Goal: Task Accomplishment & Management: Complete application form

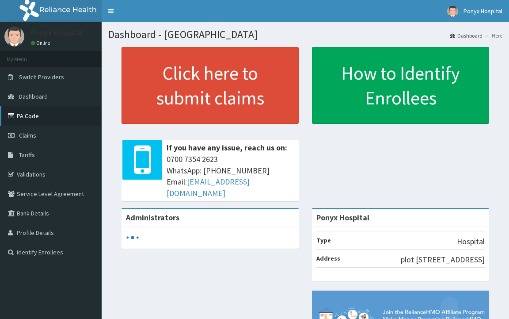
click at [27, 120] on link "PA Code" at bounding box center [51, 115] width 102 height 19
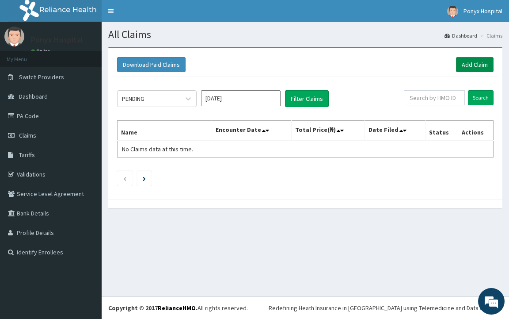
click at [465, 69] on link "Add Claim" at bounding box center [475, 64] width 38 height 15
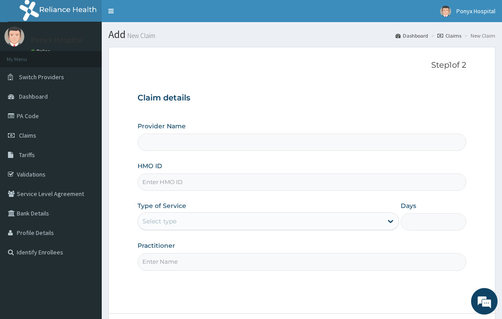
type input "Ponyx Hospital"
drag, startPoint x: 177, startPoint y: 181, endPoint x: 166, endPoint y: 147, distance: 35.8
click at [177, 176] on input "HMO ID" at bounding box center [302, 181] width 328 height 17
type input "nlm/10048/b"
click at [181, 221] on div "Select type" at bounding box center [260, 221] width 244 height 14
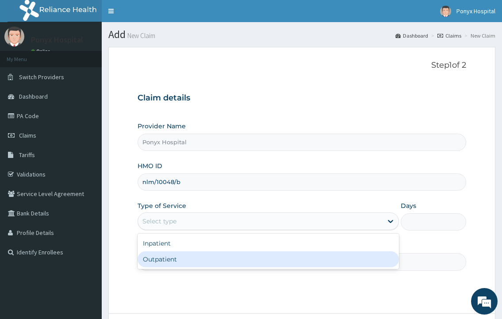
click at [169, 255] on div "Outpatient" at bounding box center [268, 259] width 261 height 16
type input "1"
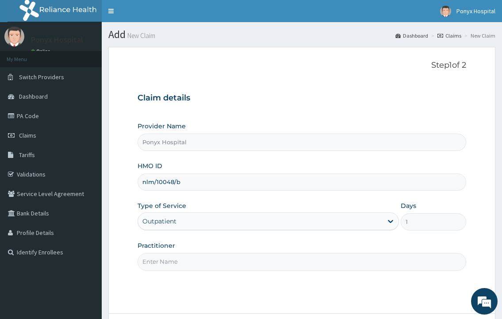
click at [166, 270] on input "Practitioner" at bounding box center [302, 261] width 328 height 17
click at [160, 262] on input "Practitioner" at bounding box center [302, 261] width 328 height 17
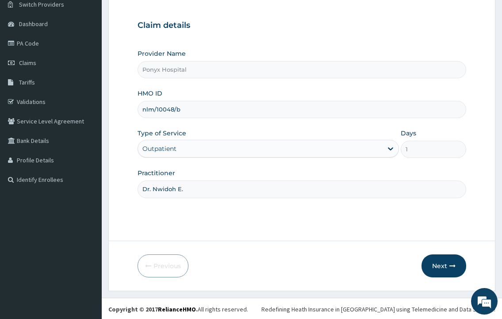
scroll to position [74, 0]
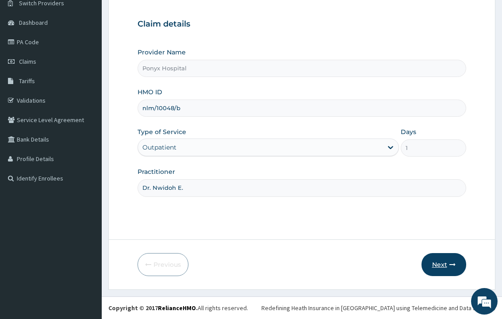
type input "Dr. Nwidoh E."
click at [448, 267] on button "Next" at bounding box center [443, 264] width 45 height 23
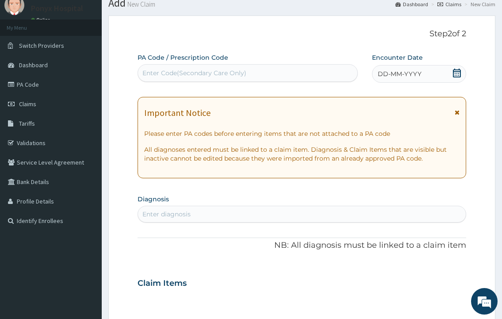
scroll to position [0, 0]
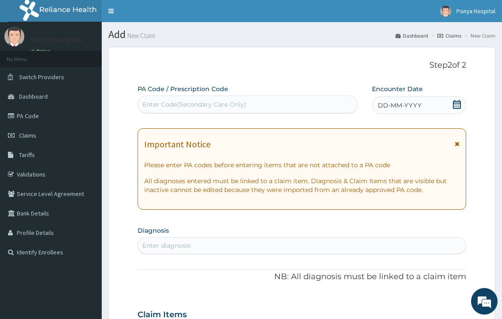
click at [195, 101] on div "Enter Code(Secondary Care Only)" at bounding box center [194, 104] width 104 height 9
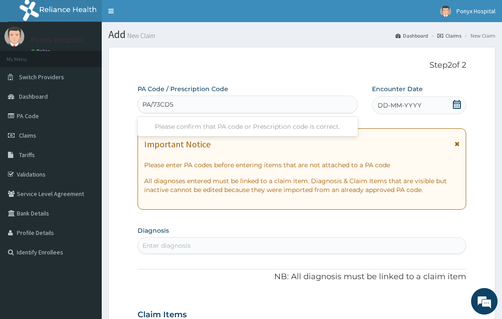
type input "PA/73CD5B"
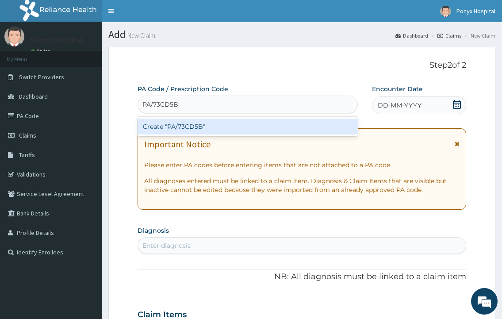
click at [175, 126] on div "Create "PA/73CD5B"" at bounding box center [248, 126] width 220 height 16
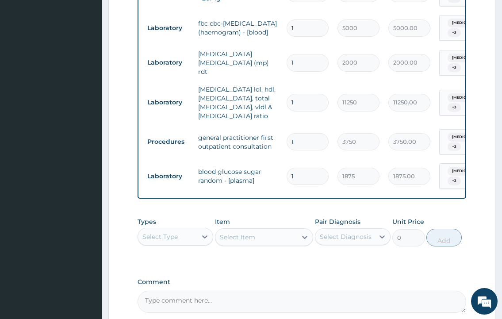
scroll to position [618, 0]
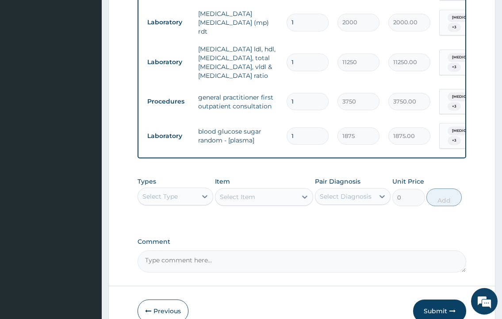
click at [359, 299] on div "Previous Submit" at bounding box center [302, 310] width 328 height 23
click at [428, 299] on button "Submit" at bounding box center [439, 310] width 53 height 23
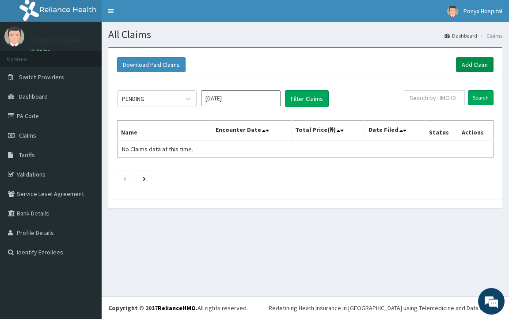
click at [467, 65] on link "Add Claim" at bounding box center [475, 64] width 38 height 15
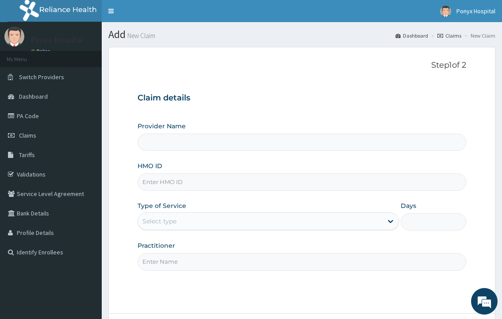
type input "Ponyx Hospital"
click at [171, 176] on input "HMO ID" at bounding box center [302, 181] width 328 height 17
type input "cah/10046/b"
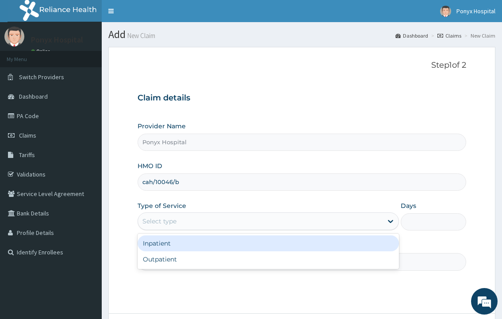
click at [203, 223] on div "Select type" at bounding box center [260, 221] width 244 height 14
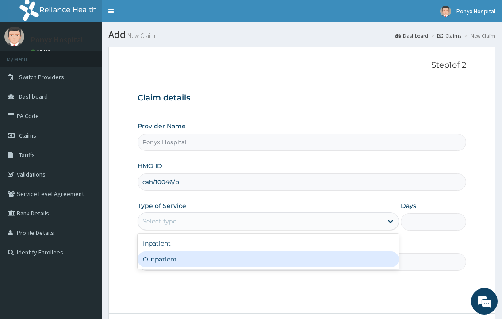
click at [194, 261] on div "Outpatient" at bounding box center [268, 259] width 261 height 16
type input "1"
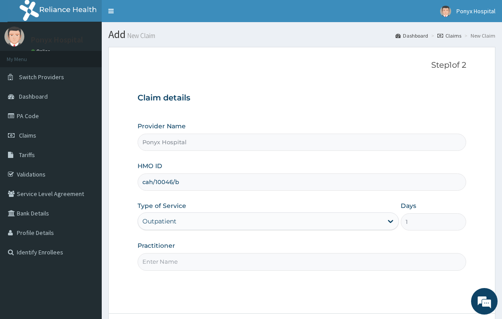
click at [194, 262] on input "Practitioner" at bounding box center [302, 261] width 328 height 17
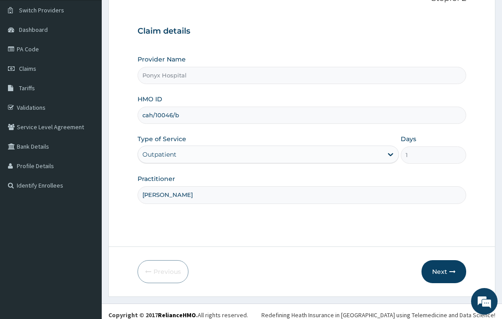
scroll to position [74, 0]
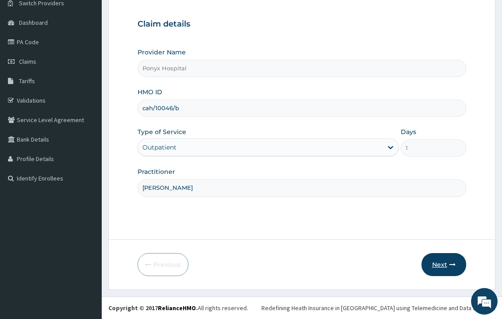
type input "Dr. Ezechukwu"
click at [444, 271] on button "Next" at bounding box center [443, 264] width 45 height 23
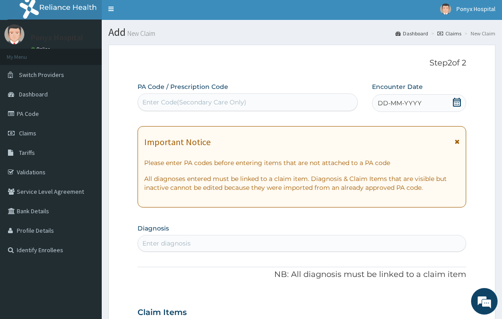
scroll to position [0, 0]
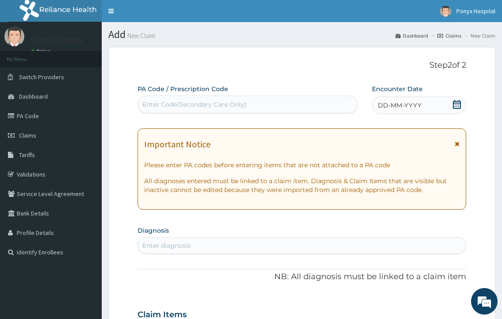
click at [214, 102] on div "Enter Code(Secondary Care Only)" at bounding box center [194, 104] width 104 height 9
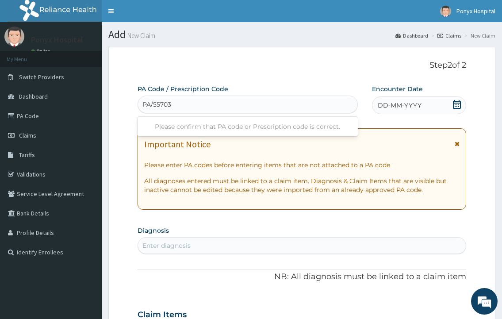
type input "PA/557037"
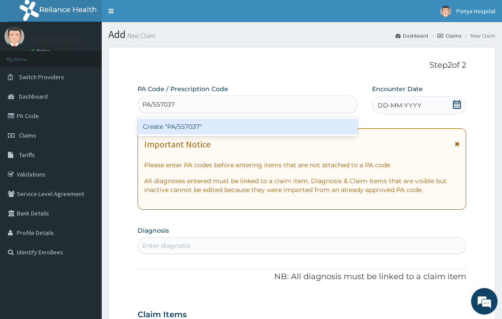
click at [177, 122] on div "Create "PA/557037"" at bounding box center [248, 126] width 220 height 16
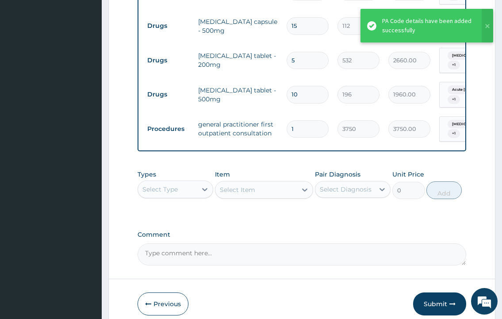
scroll to position [459, 0]
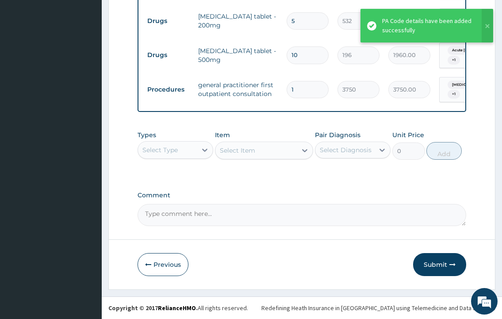
click at [433, 264] on button "Submit" at bounding box center [439, 264] width 53 height 23
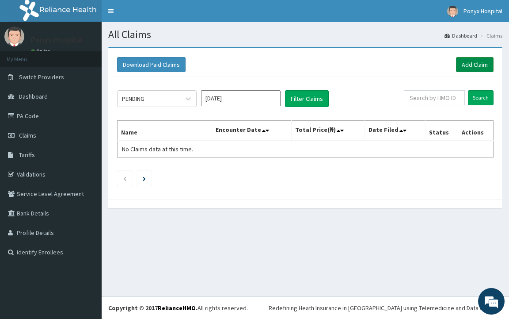
click at [473, 65] on link "Add Claim" at bounding box center [475, 64] width 38 height 15
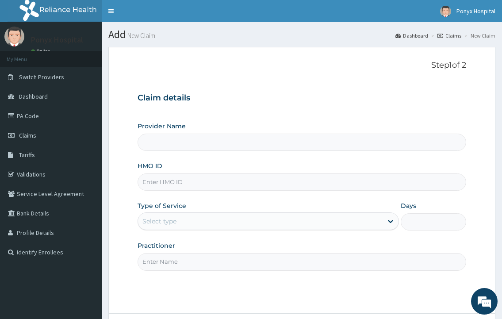
type input "Ponyx Hospital"
click at [159, 179] on input "HMO ID" at bounding box center [302, 181] width 328 height 17
type input "cah/10046/a"
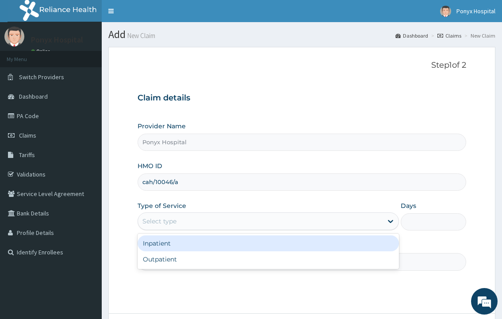
drag, startPoint x: 164, startPoint y: 217, endPoint x: 164, endPoint y: 237, distance: 19.9
click at [164, 217] on div "Select type" at bounding box center [159, 221] width 34 height 9
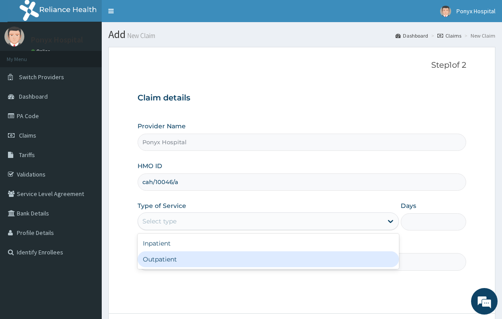
click at [157, 258] on div "Outpatient" at bounding box center [268, 259] width 261 height 16
type input "1"
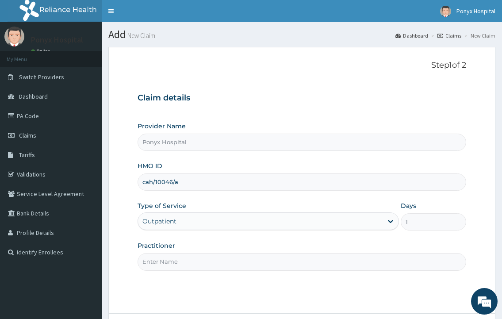
click at [158, 258] on input "Practitioner" at bounding box center [302, 261] width 328 height 17
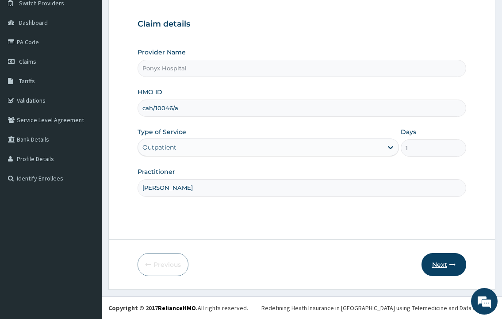
type input "Dr. Ezechukwu"
click at [435, 257] on button "Next" at bounding box center [443, 264] width 45 height 23
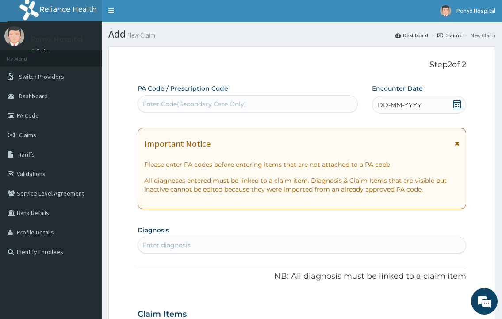
scroll to position [0, 0]
click at [170, 122] on div "PA Code / Prescription Code Enter Code(Secondary Care Only) Encounter Date DD-M…" at bounding box center [302, 313] width 328 height 458
click at [165, 105] on div "Enter Code(Secondary Care Only)" at bounding box center [194, 104] width 104 height 9
type input "PA/B25EB3"
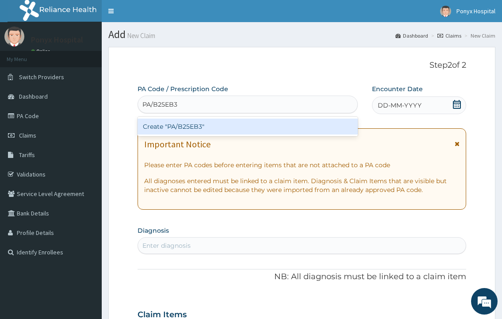
click at [176, 127] on div "Create "PA/B25EB3"" at bounding box center [248, 126] width 220 height 16
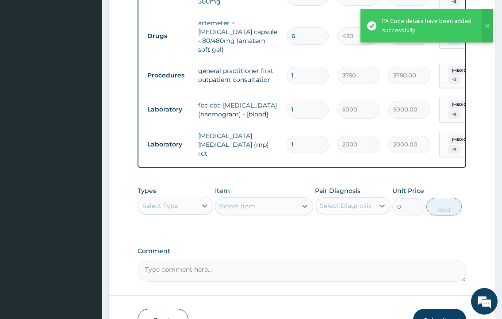
scroll to position [515, 0]
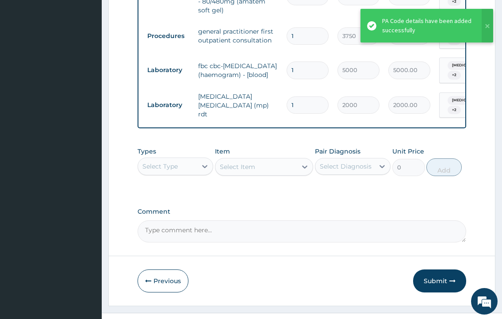
click at [435, 269] on button "Submit" at bounding box center [439, 280] width 53 height 23
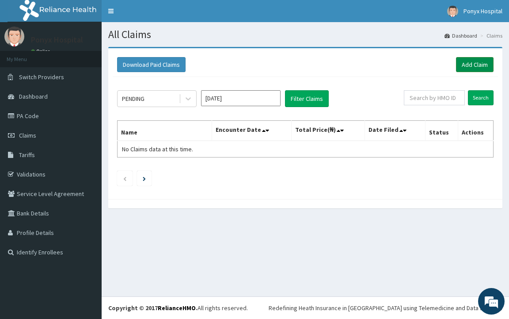
click at [466, 65] on link "Add Claim" at bounding box center [475, 64] width 38 height 15
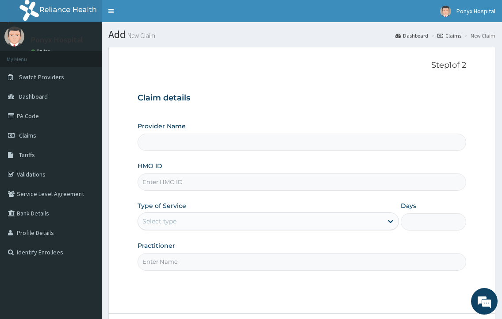
type input "Ponyx Hospital"
click at [154, 188] on input "HMO ID" at bounding box center [302, 181] width 328 height 17
type input "smp/10029/a"
click at [179, 224] on div "Select type" at bounding box center [260, 221] width 244 height 14
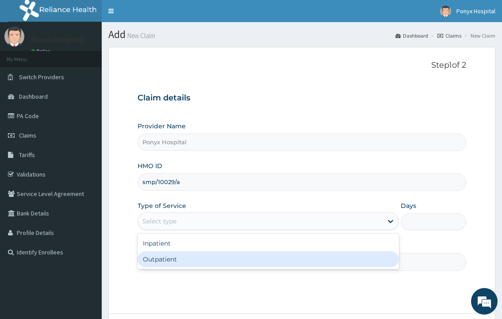
click at [180, 260] on div "Outpatient" at bounding box center [268, 259] width 261 height 16
type input "1"
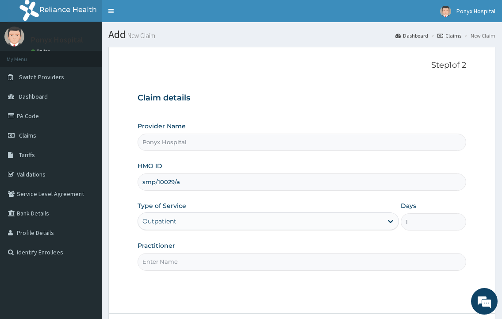
click at [180, 260] on input "Practitioner" at bounding box center [302, 261] width 328 height 17
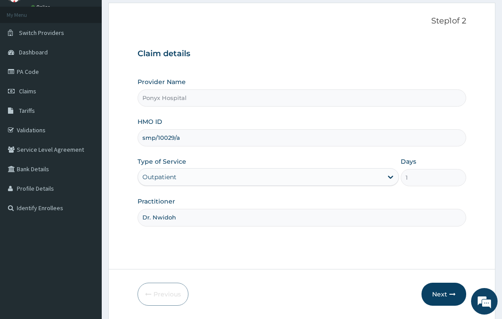
scroll to position [74, 0]
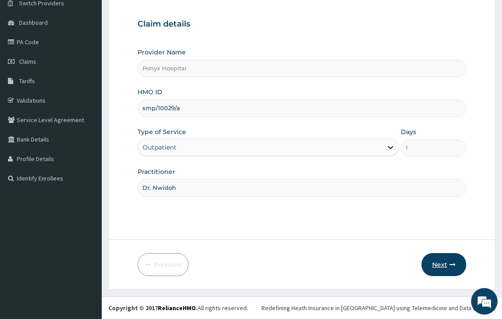
type input "Dr. Nwidoh"
click at [427, 261] on button "Next" at bounding box center [443, 264] width 45 height 23
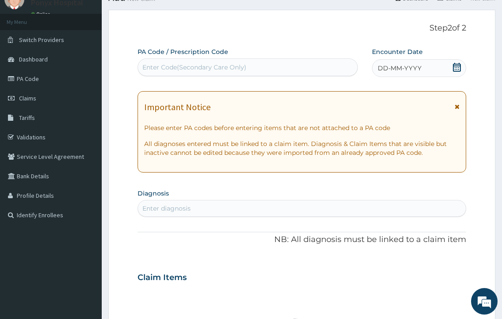
scroll to position [0, 0]
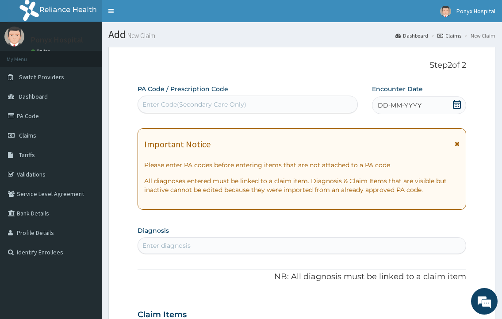
click at [165, 101] on div "Enter Code(Secondary Care Only)" at bounding box center [194, 104] width 104 height 9
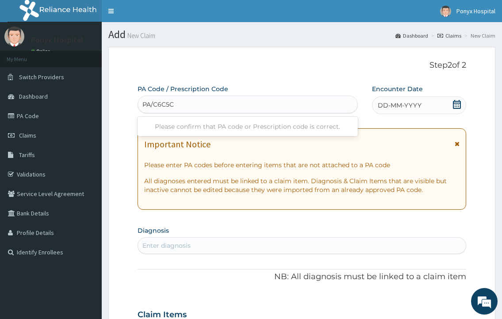
type input "PA/C6C5CE"
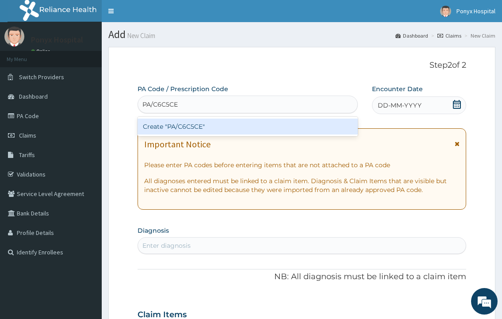
click at [187, 124] on div "Create "PA/C6C5CE"" at bounding box center [248, 126] width 220 height 16
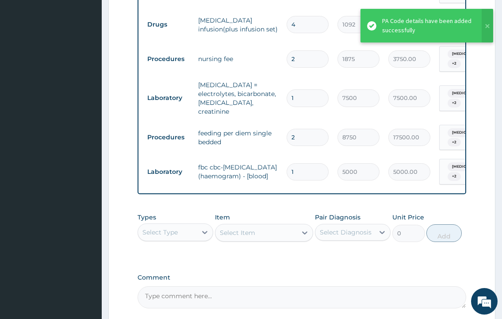
scroll to position [612, 0]
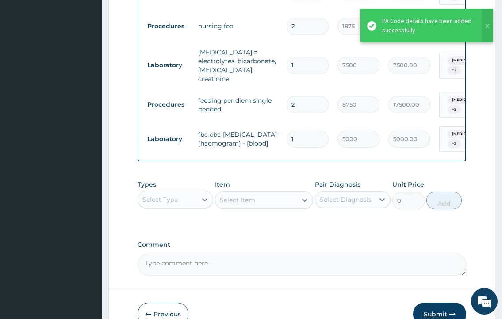
click at [437, 302] on button "Submit" at bounding box center [439, 313] width 53 height 23
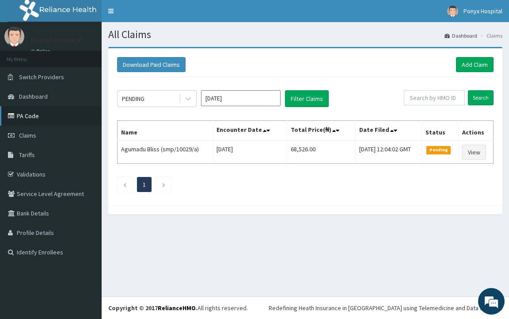
click at [19, 115] on link "PA Code" at bounding box center [51, 115] width 102 height 19
